Goal: Information Seeking & Learning: Compare options

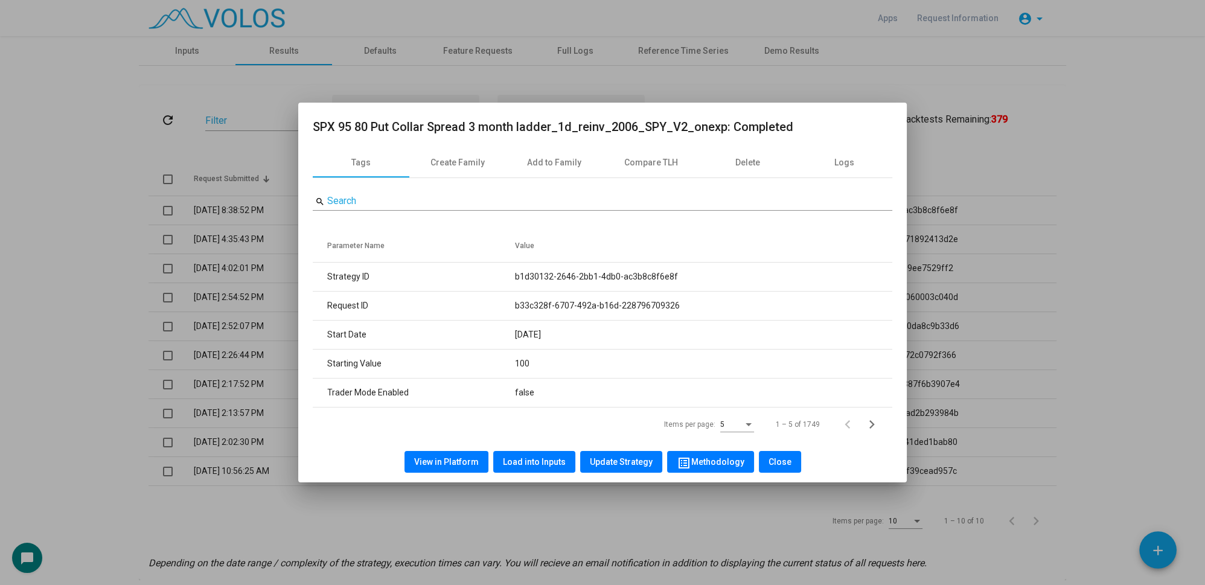
drag, startPoint x: 1146, startPoint y: 126, endPoint x: 1151, endPoint y: 93, distance: 33.0
click at [1146, 126] on div at bounding box center [602, 292] width 1205 height 585
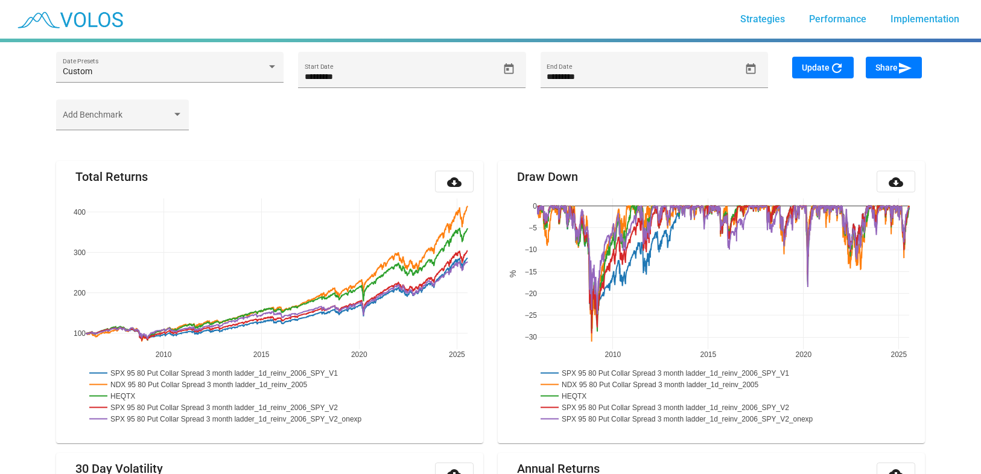
scroll to position [141, 0]
